Goal: Book appointment/travel/reservation

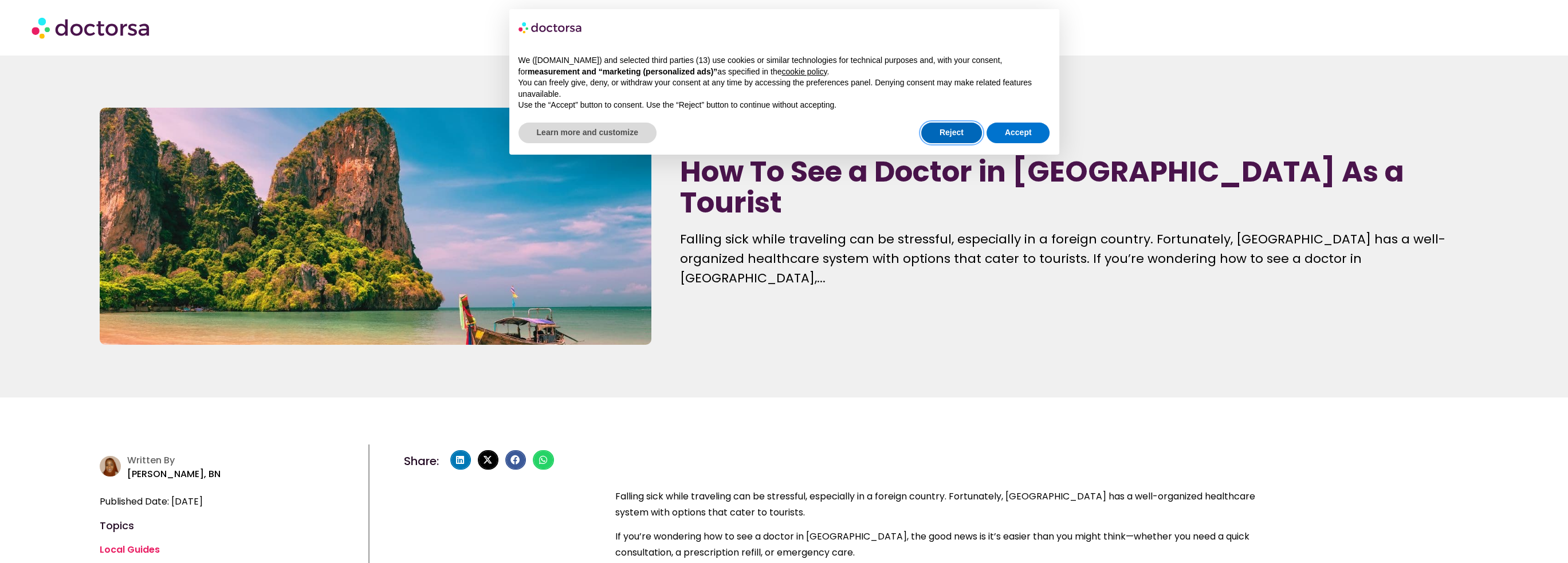
click at [966, 137] on button "Reject" at bounding box center [952, 132] width 61 height 20
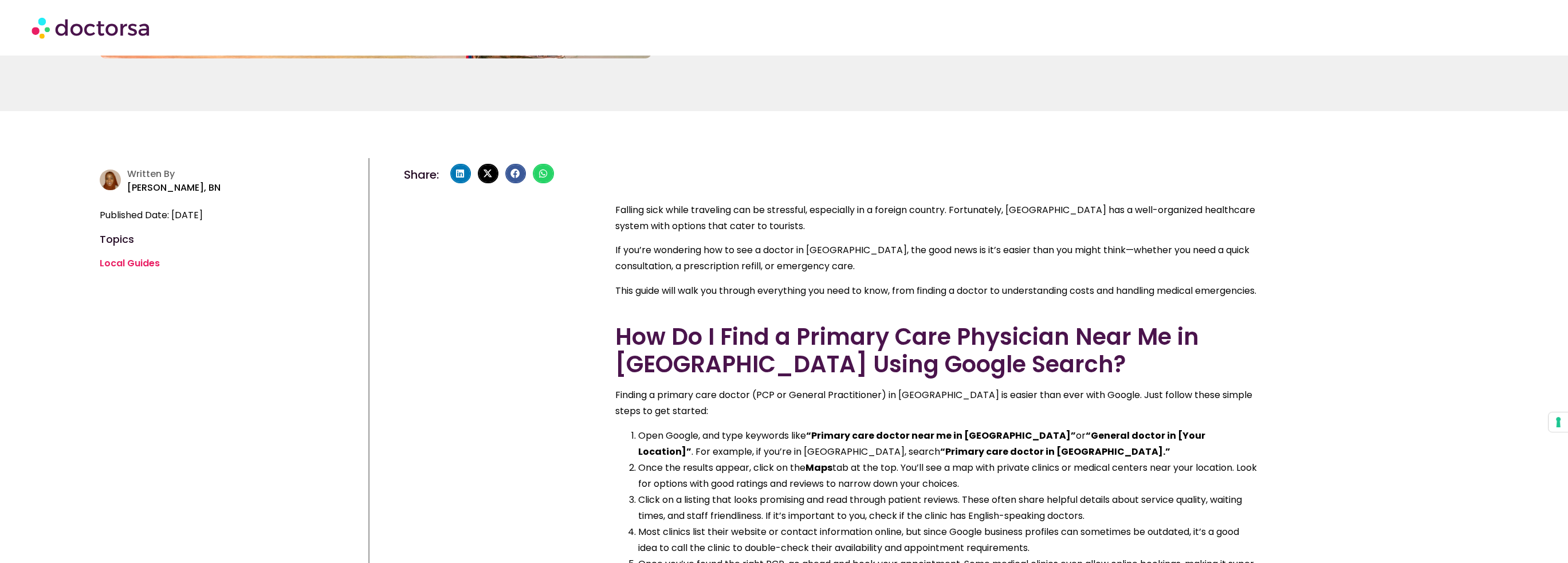
scroll to position [458, 0]
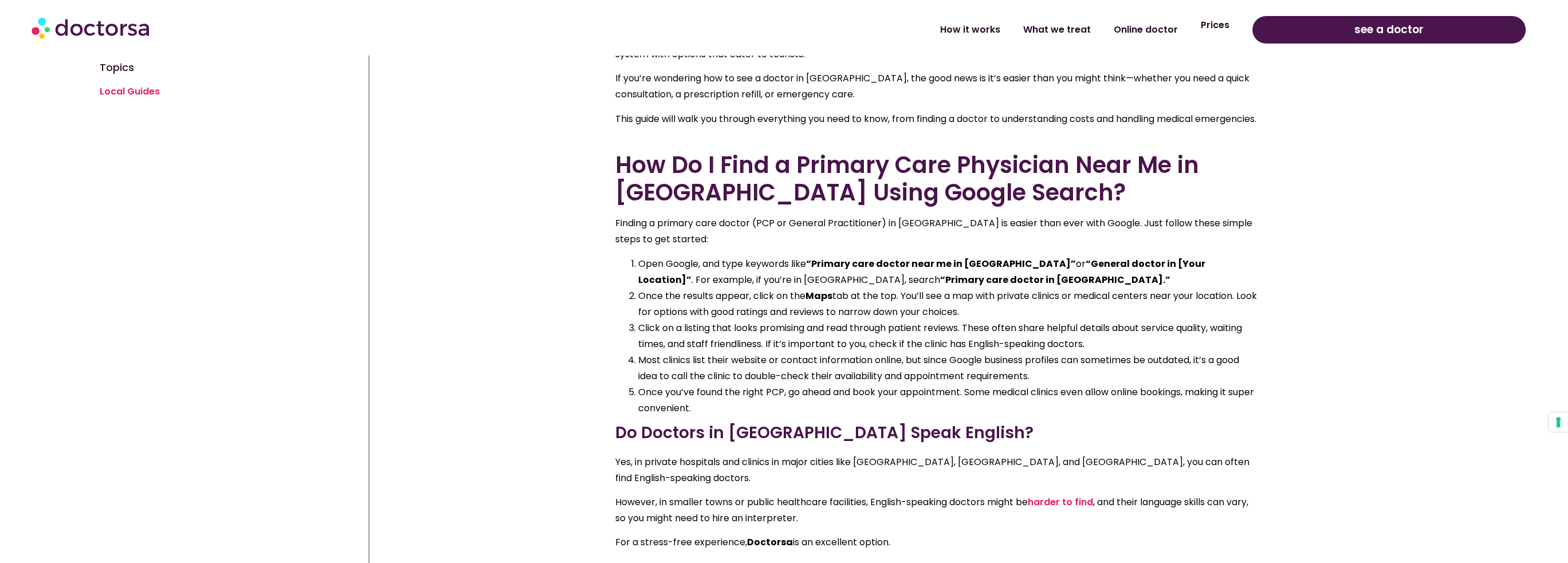
click at [1226, 30] on link "Prices" at bounding box center [1215, 25] width 52 height 26
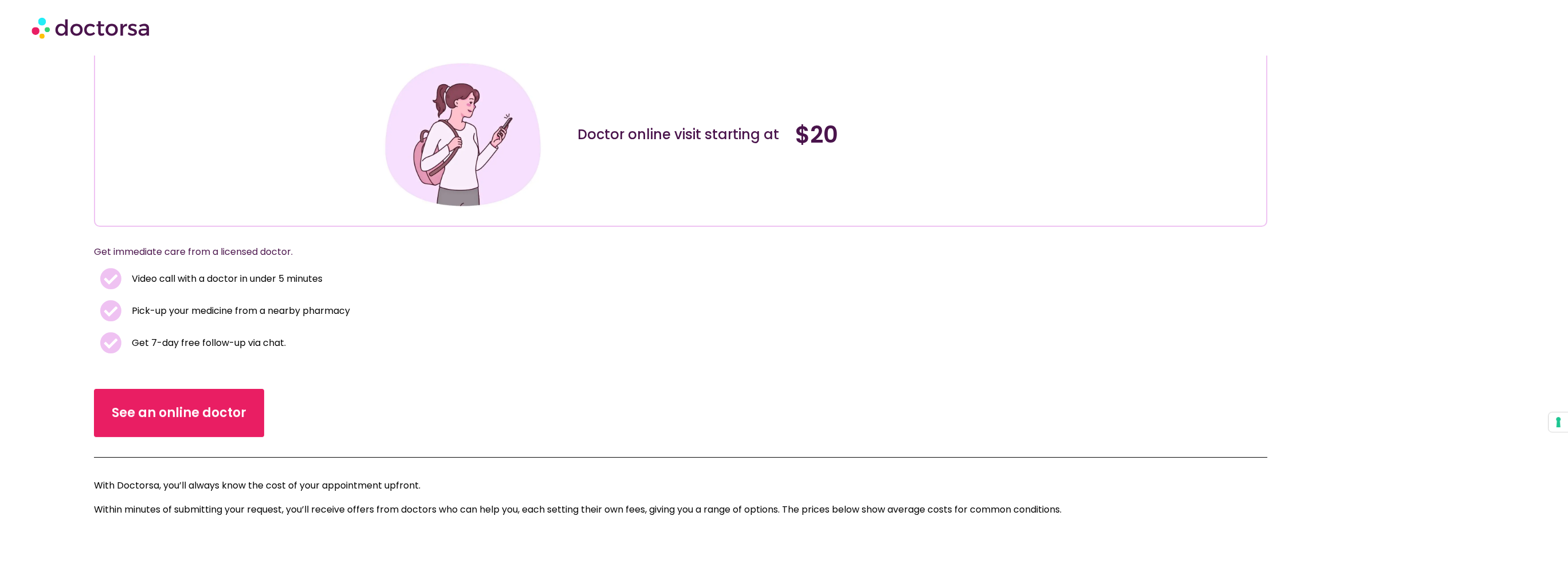
scroll to position [114, 0]
click at [188, 402] on link "See an online doctor" at bounding box center [178, 412] width 153 height 44
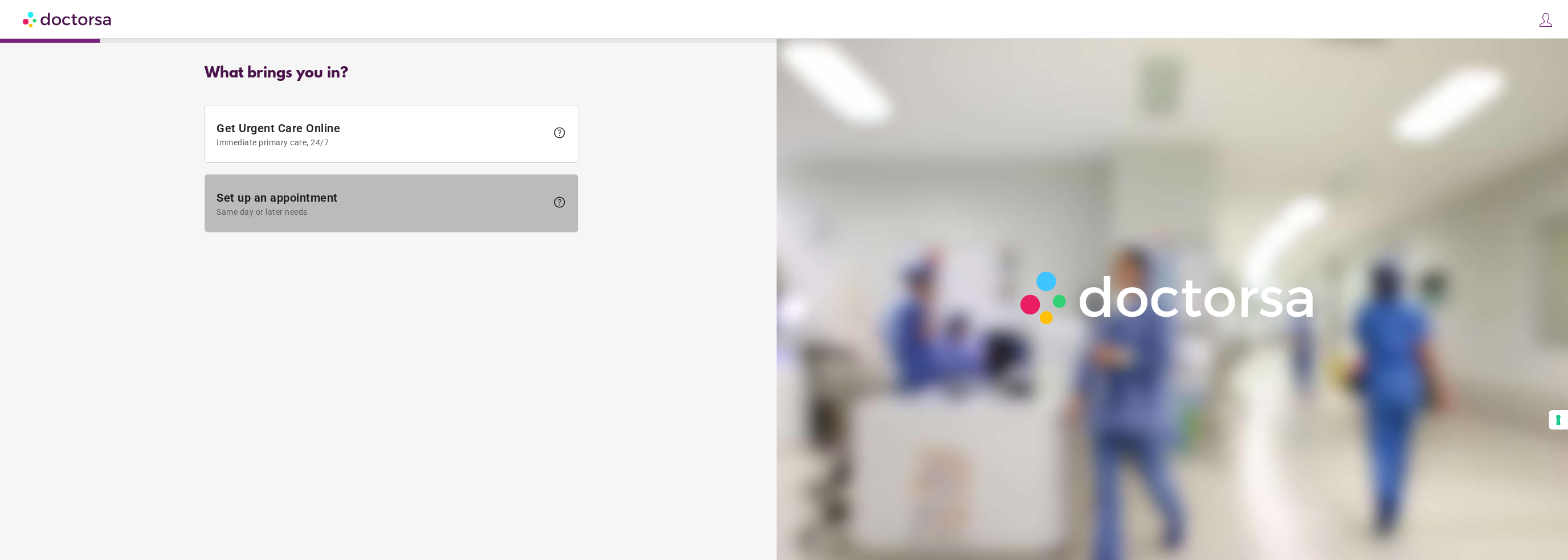
click at [560, 206] on span "help" at bounding box center [559, 202] width 14 height 14
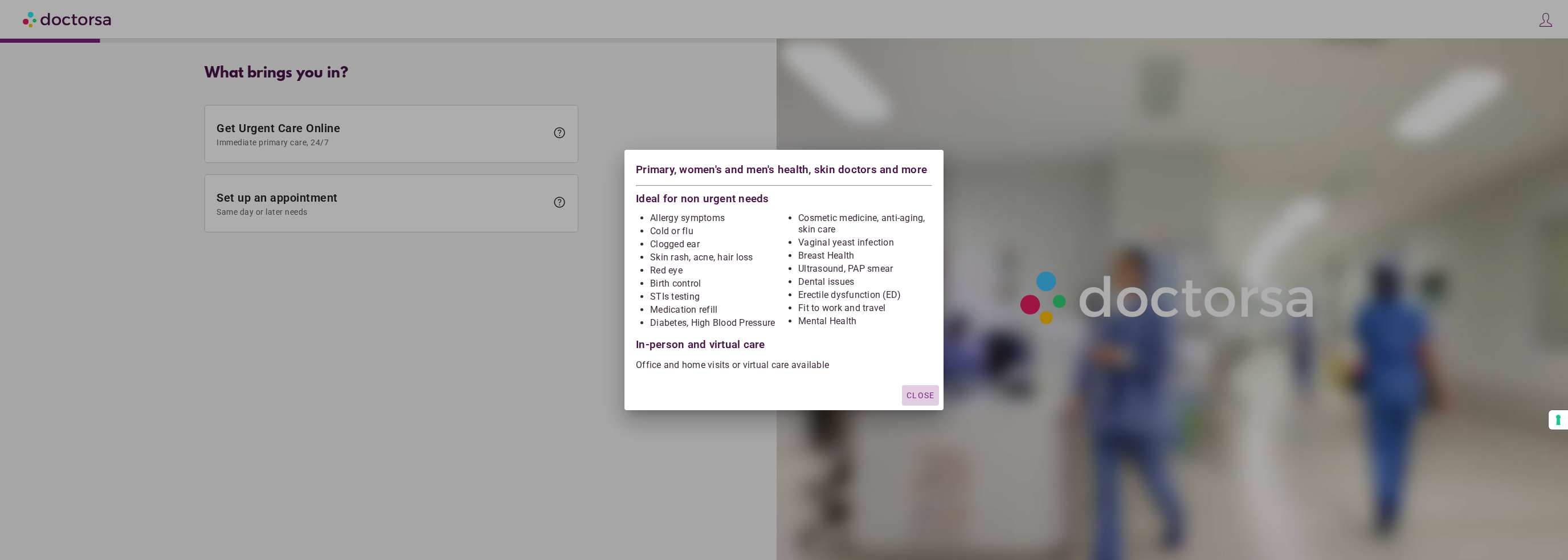
click at [905, 389] on div "button" at bounding box center [920, 395] width 37 height 20
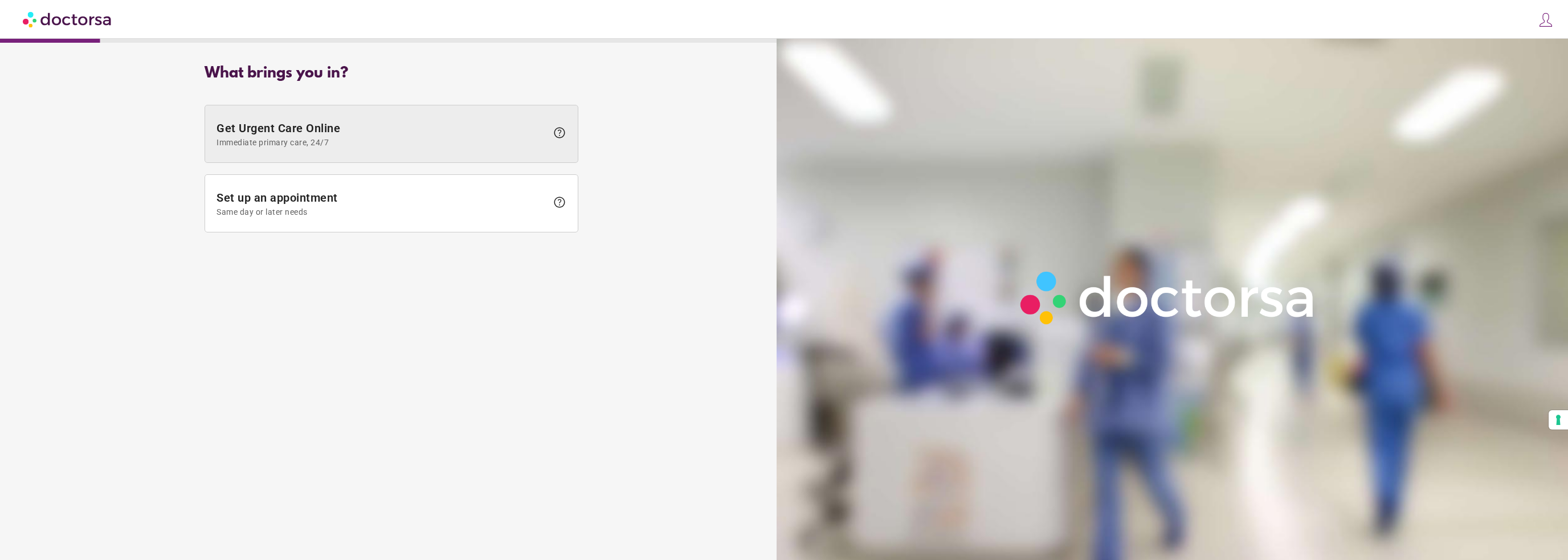
click at [558, 135] on span "help" at bounding box center [559, 133] width 14 height 14
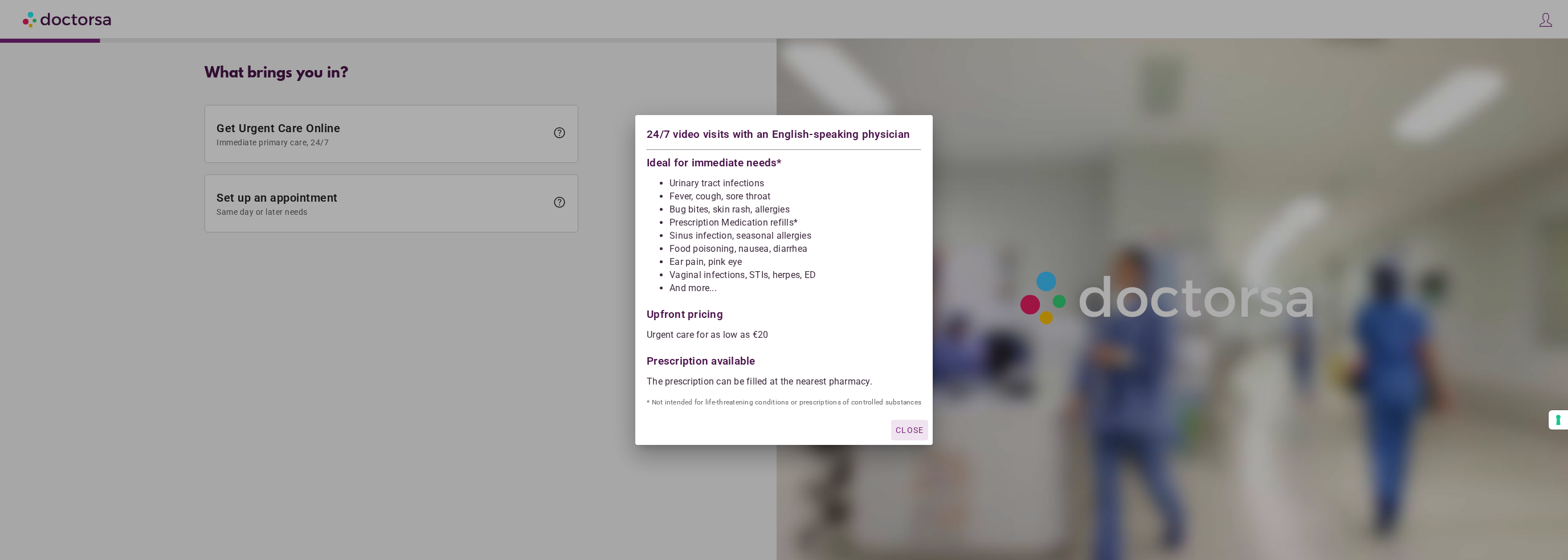
click at [910, 431] on span "Close" at bounding box center [910, 431] width 28 height 9
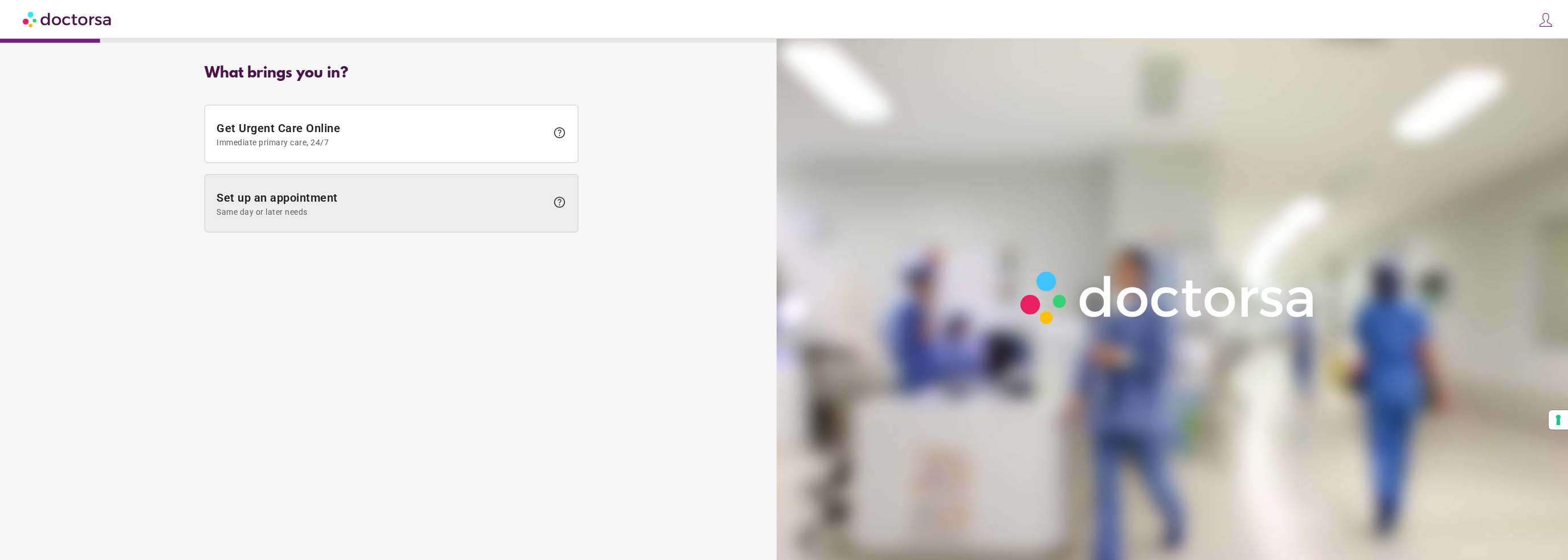
click at [276, 195] on span "Set up an appointment Same day or later needs" at bounding box center [381, 203] width 331 height 26
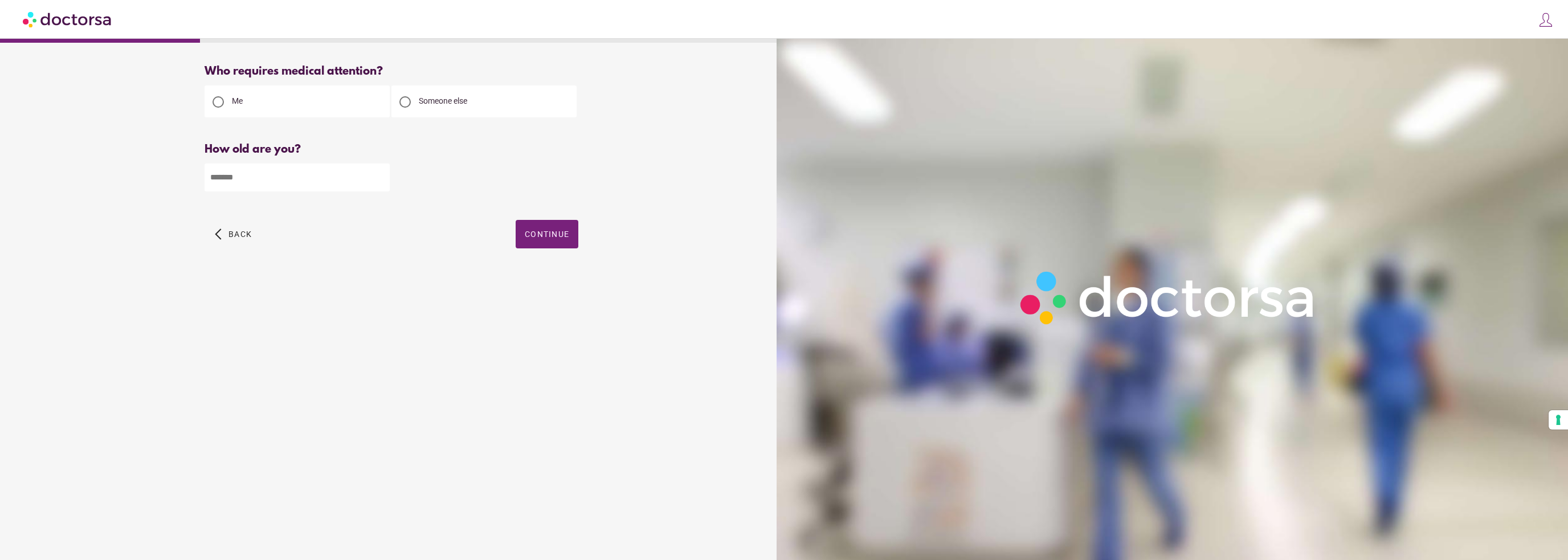
click at [285, 179] on input "number" at bounding box center [297, 177] width 185 height 28
type input "**"
click at [558, 236] on span "Continue" at bounding box center [547, 234] width 45 height 9
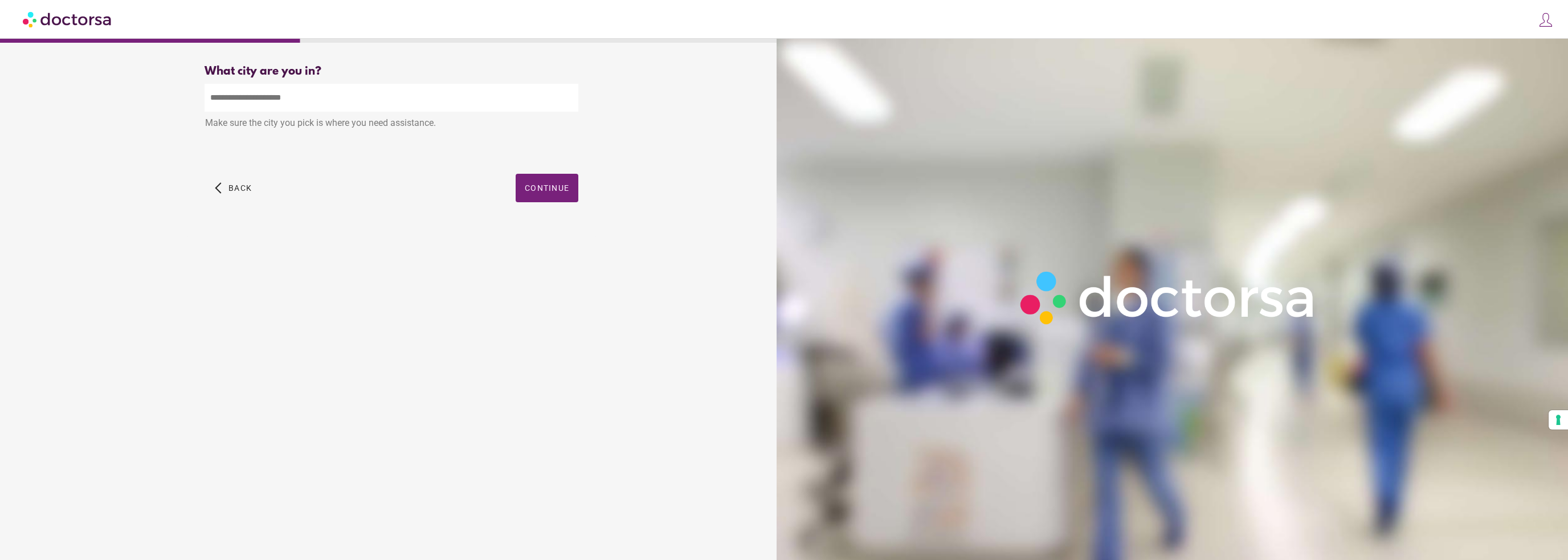
click at [289, 101] on input "text" at bounding box center [391, 97] width 374 height 28
